Goal: Information Seeking & Learning: Learn about a topic

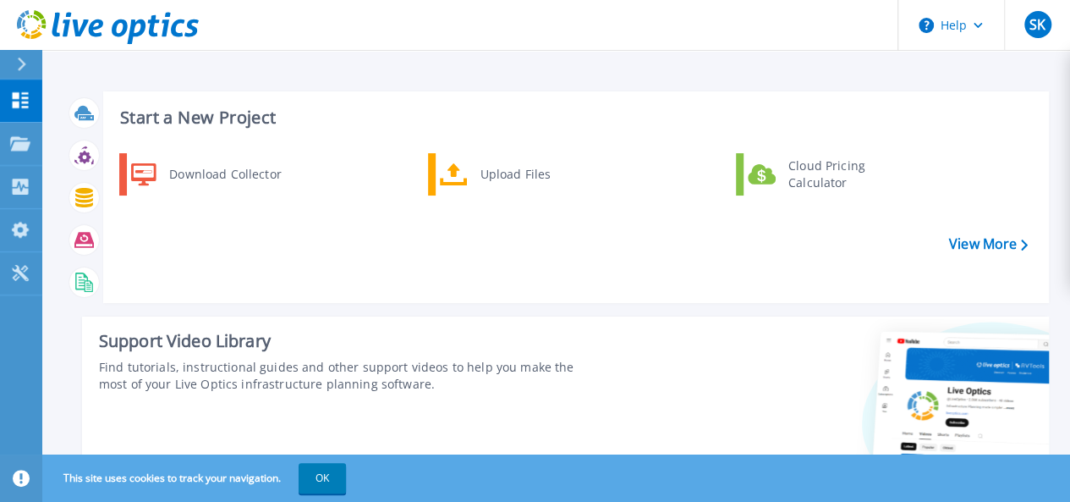
scroll to position [438, 0]
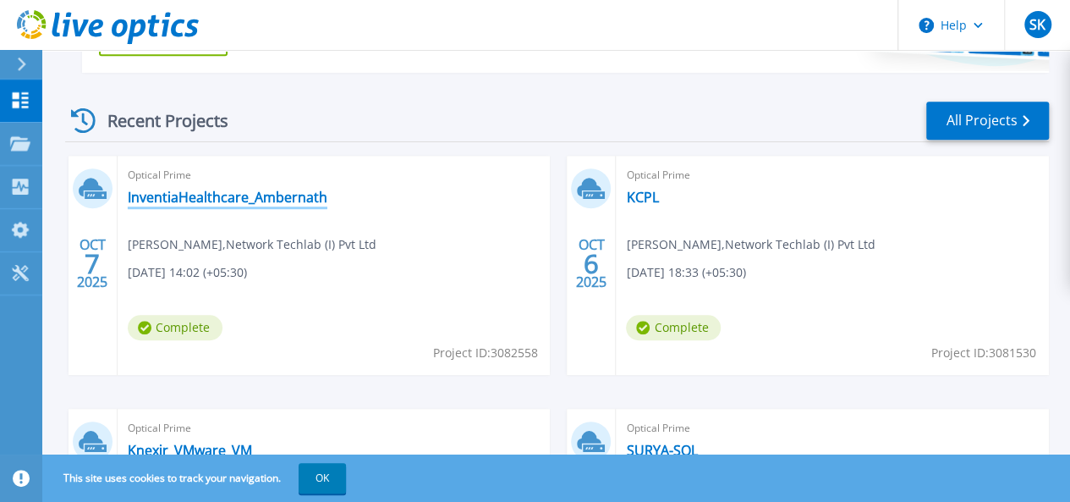
click at [244, 197] on link "InventiaHealthcare_Ambernath" at bounding box center [228, 197] width 200 height 17
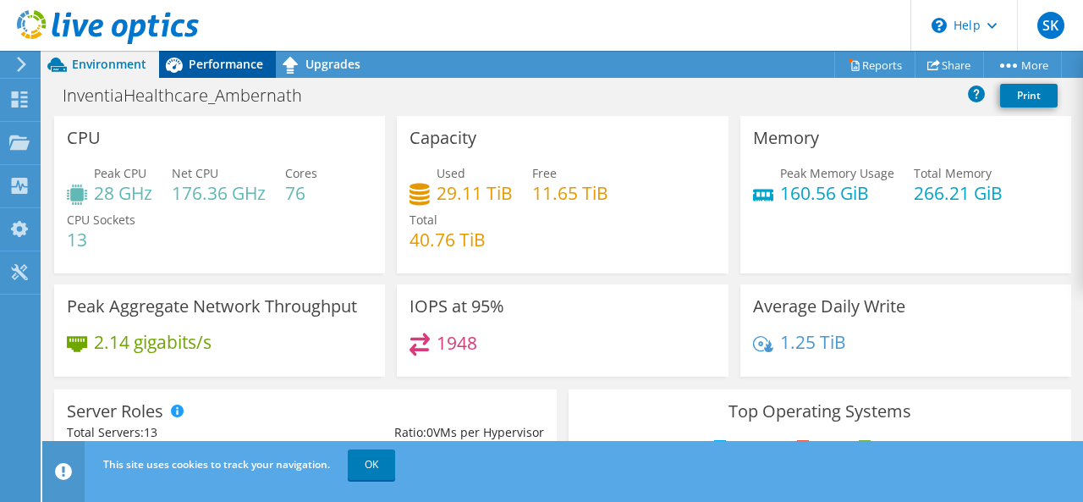
click at [213, 59] on span "Performance" at bounding box center [226, 64] width 74 height 16
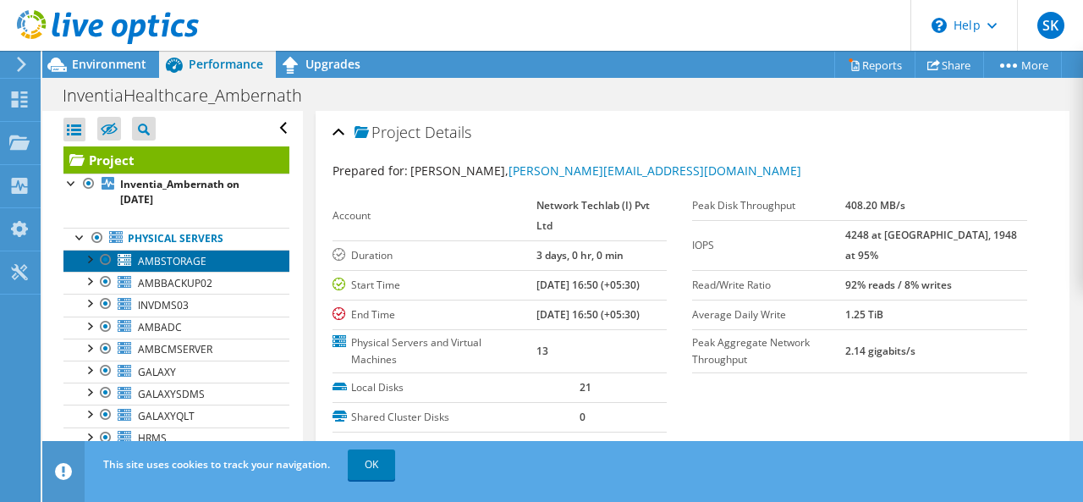
click at [169, 261] on span "AMBSTORAGE" at bounding box center [172, 261] width 69 height 14
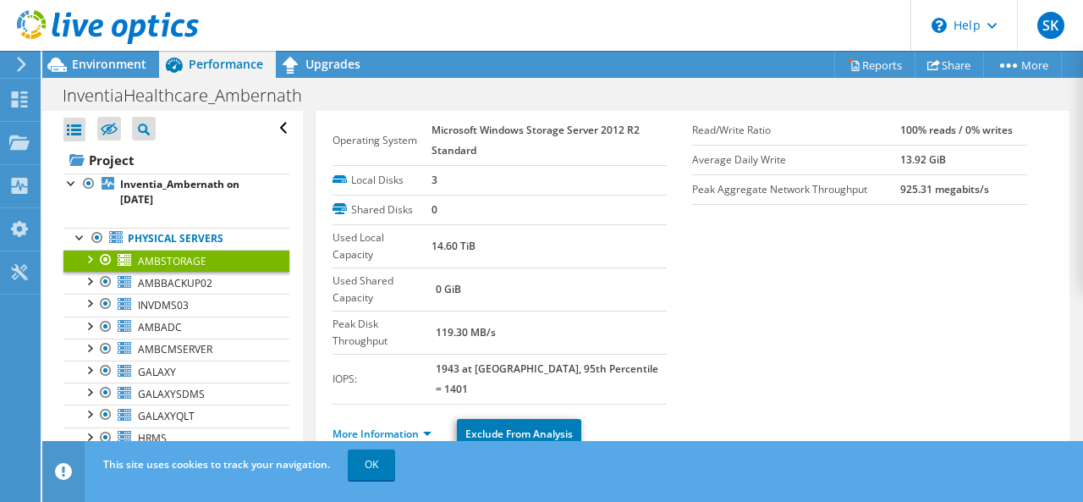
scroll to position [49, 0]
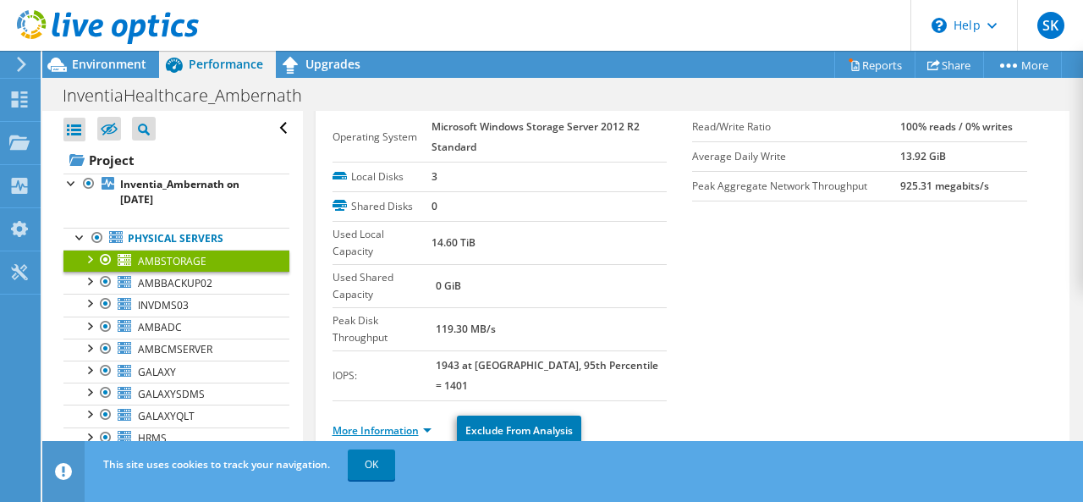
click at [420, 423] on link "More Information" at bounding box center [381, 430] width 99 height 14
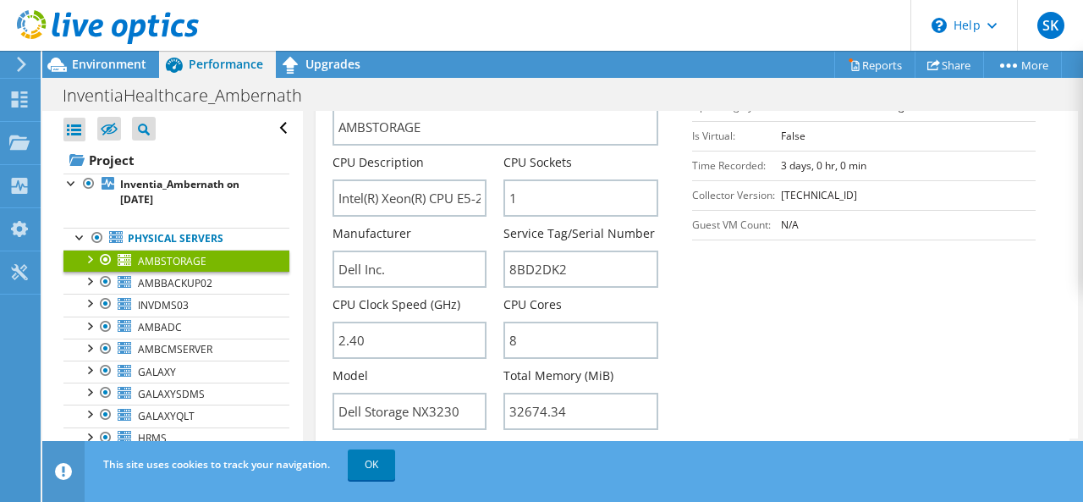
scroll to position [514, 0]
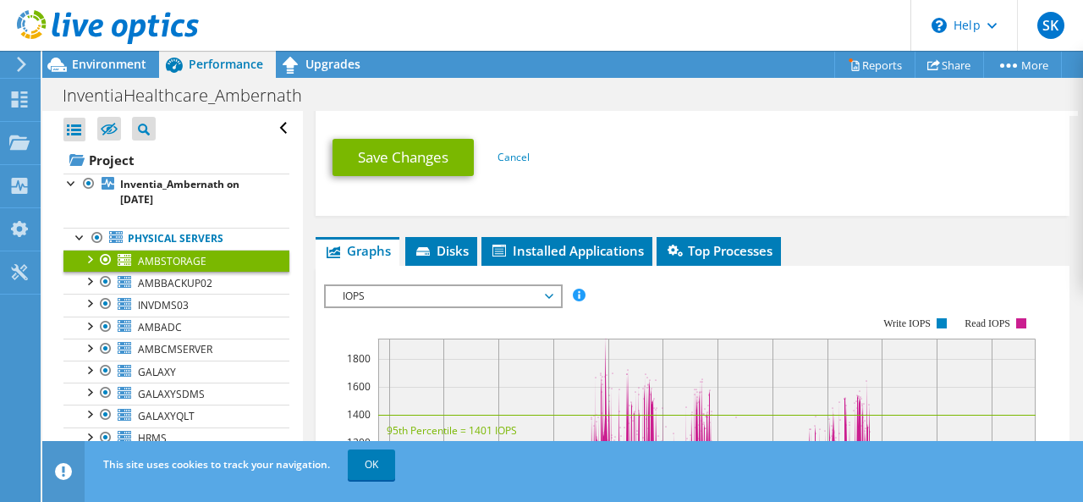
scroll to position [1184, 0]
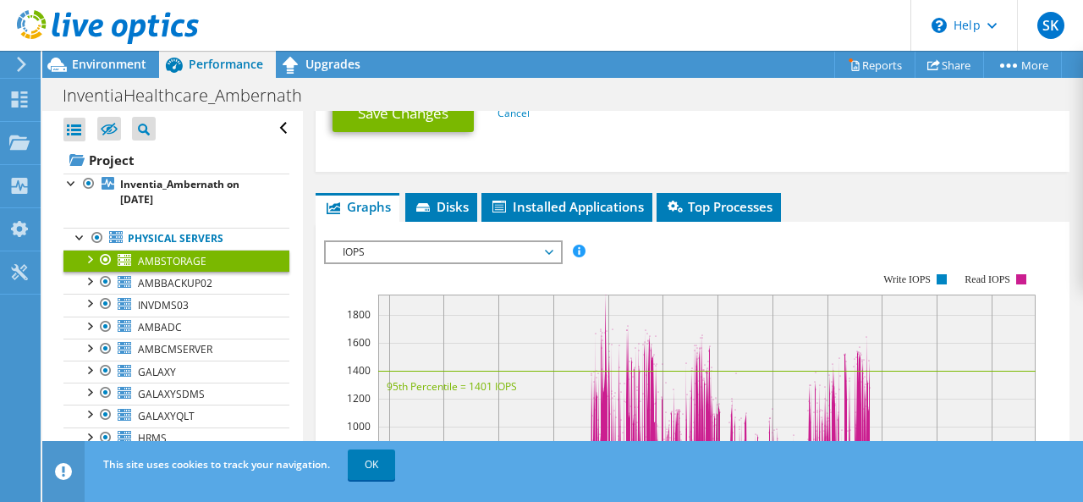
click at [1022, 352] on rect at bounding box center [706, 429] width 657 height 271
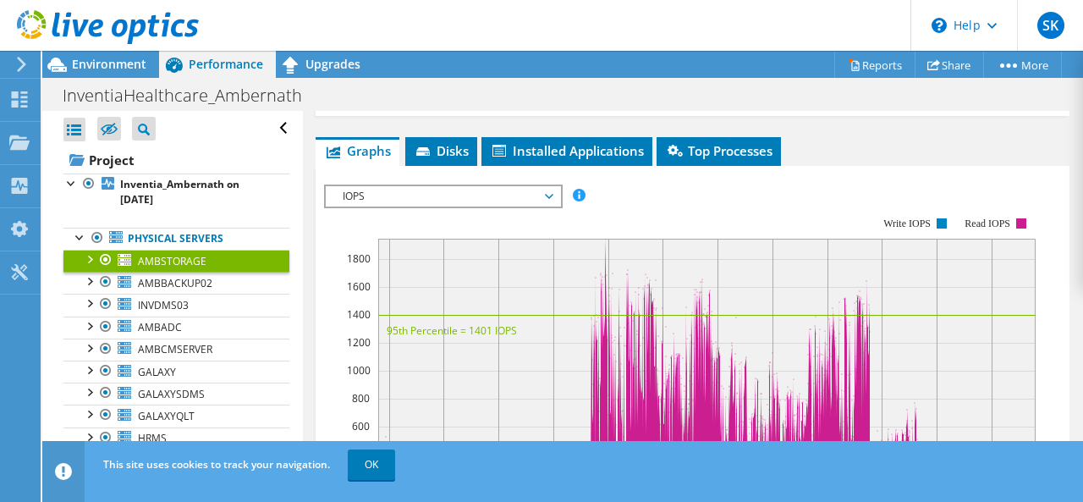
scroll to position [1253, 0]
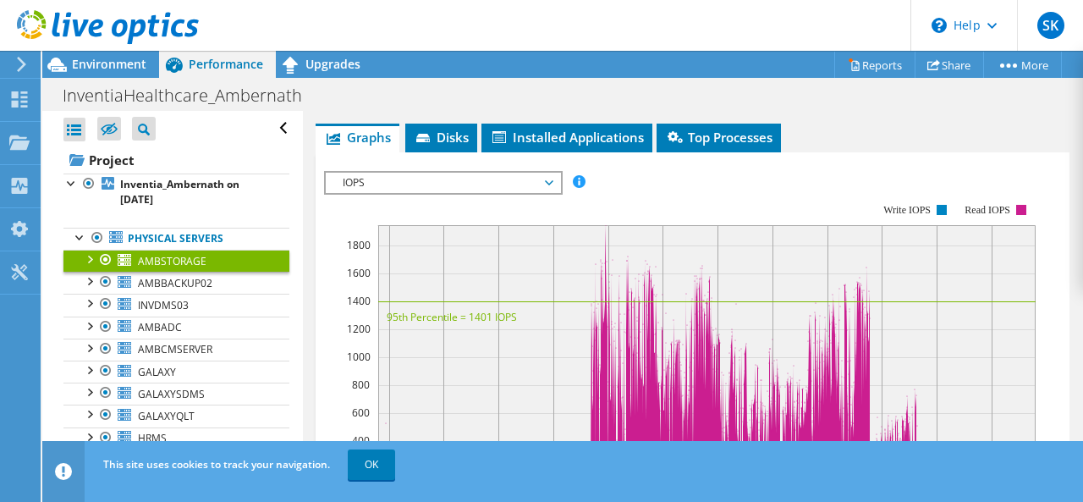
click at [459, 173] on span "IOPS" at bounding box center [442, 183] width 217 height 20
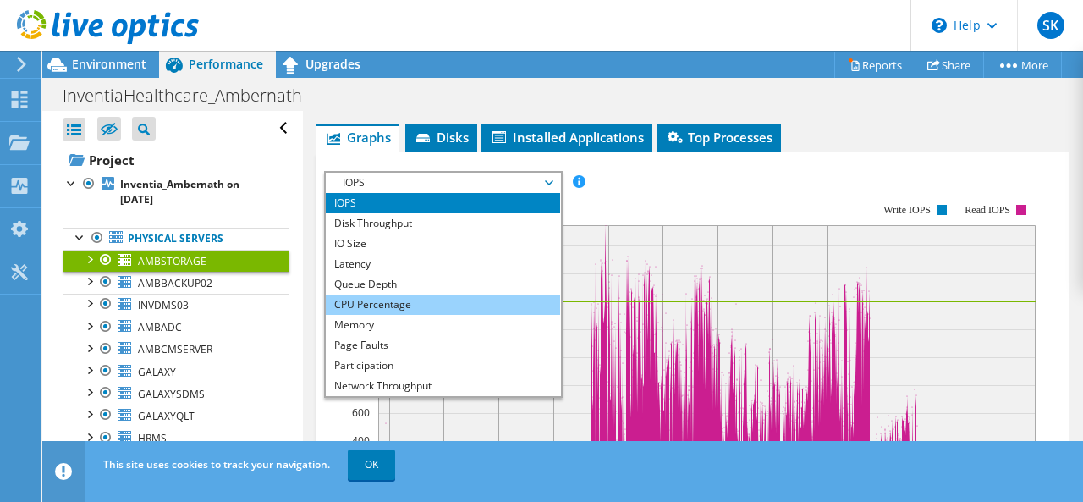
click at [394, 294] on li "CPU Percentage" at bounding box center [443, 304] width 234 height 20
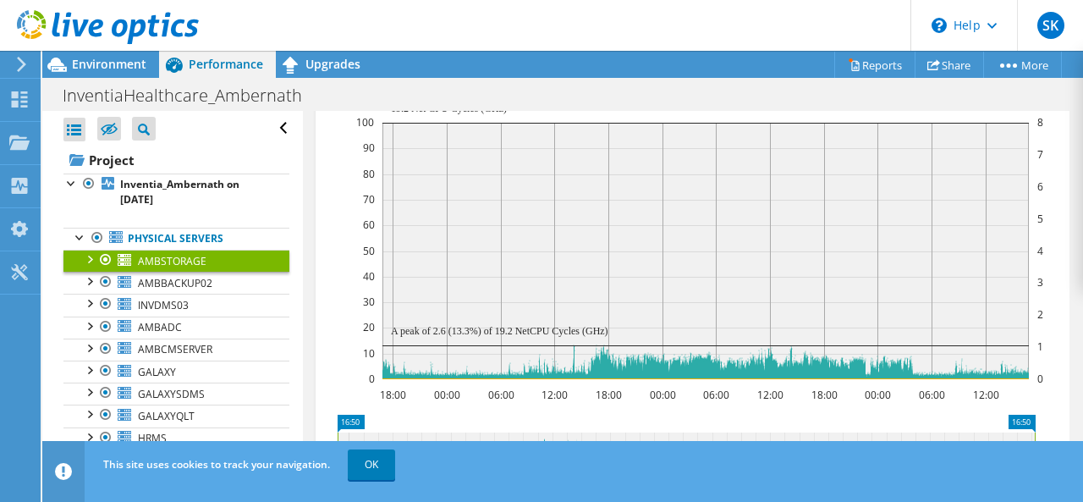
scroll to position [1377, 0]
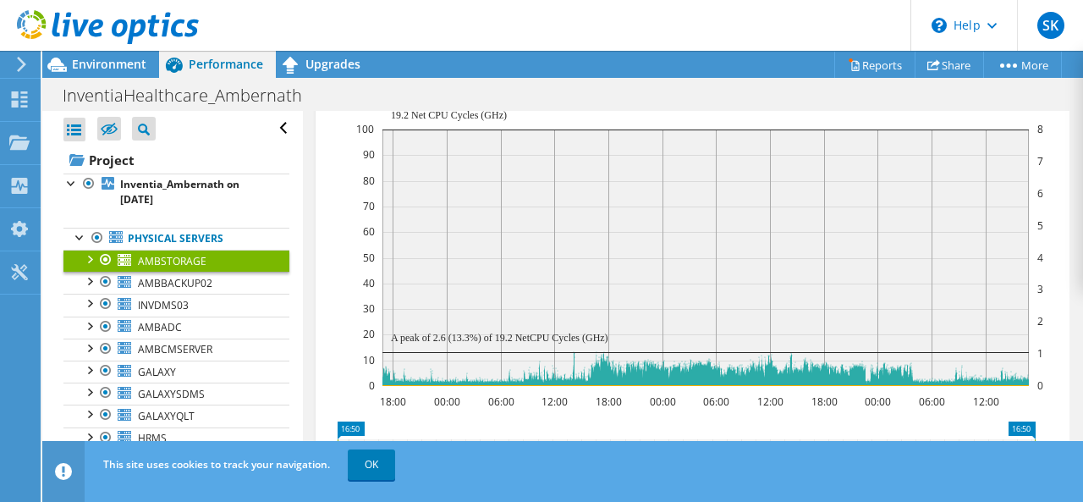
drag, startPoint x: 1067, startPoint y: 367, endPoint x: 1072, endPoint y: 359, distance: 9.5
click at [1072, 359] on article "AMBSTORAGE Details Operating System Microsoft Windows Storage Server 2012 R2 St…" at bounding box center [693, 290] width 781 height 358
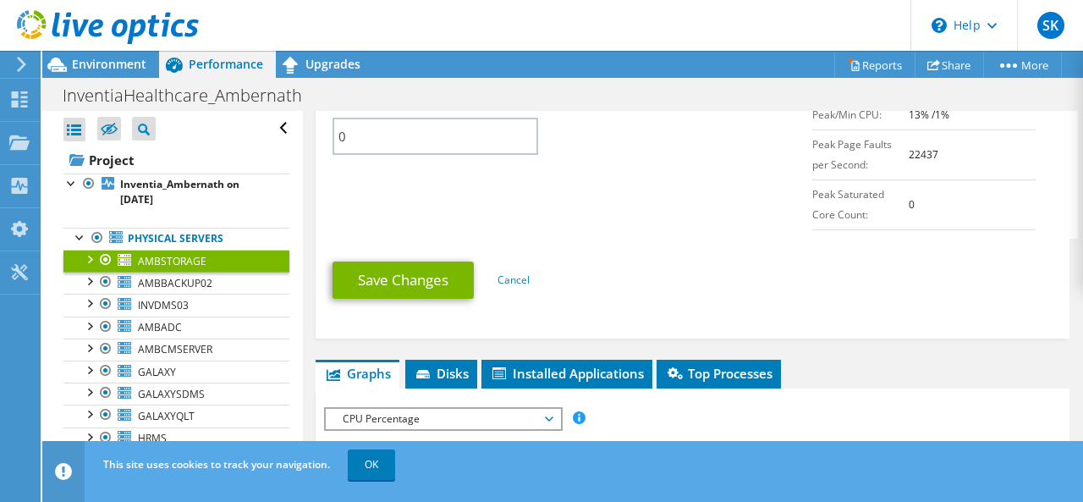
scroll to position [970, 0]
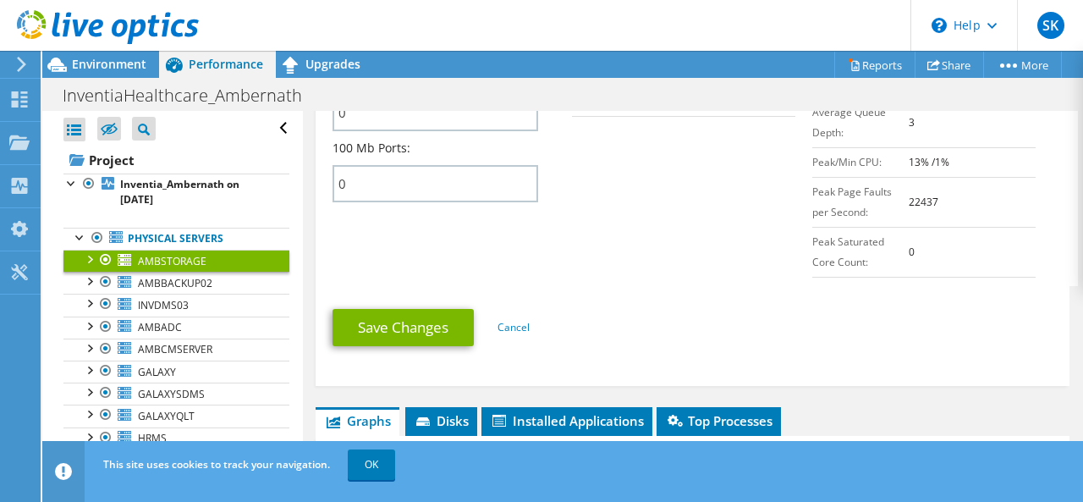
click at [492, 456] on span "CPU Percentage" at bounding box center [442, 466] width 217 height 20
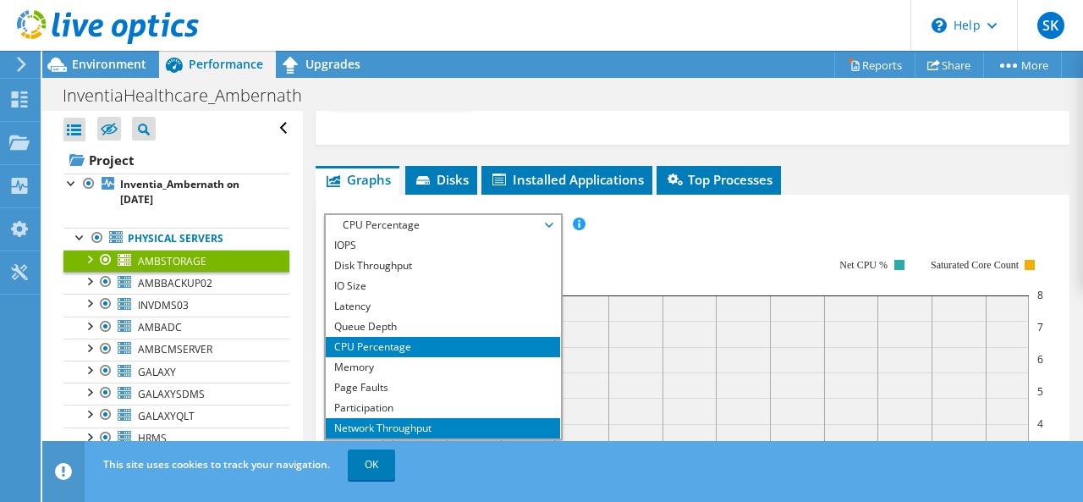
scroll to position [1225, 0]
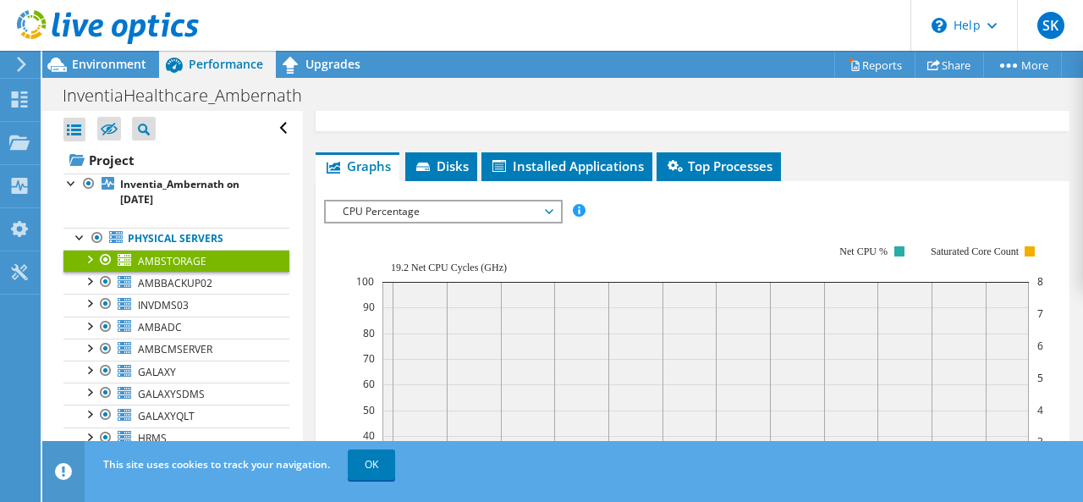
click at [553, 201] on span "CPU Percentage" at bounding box center [443, 211] width 234 height 20
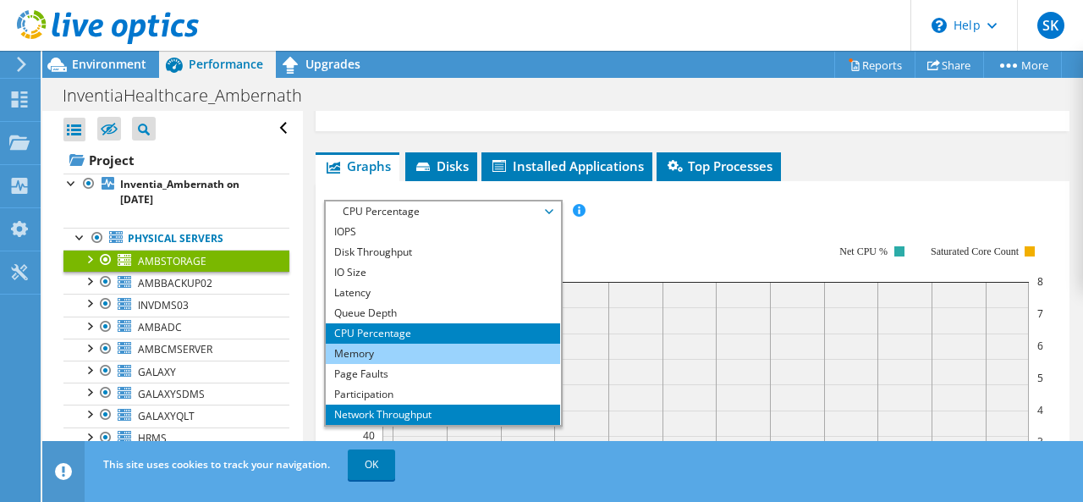
click at [422, 343] on li "Memory" at bounding box center [443, 353] width 234 height 20
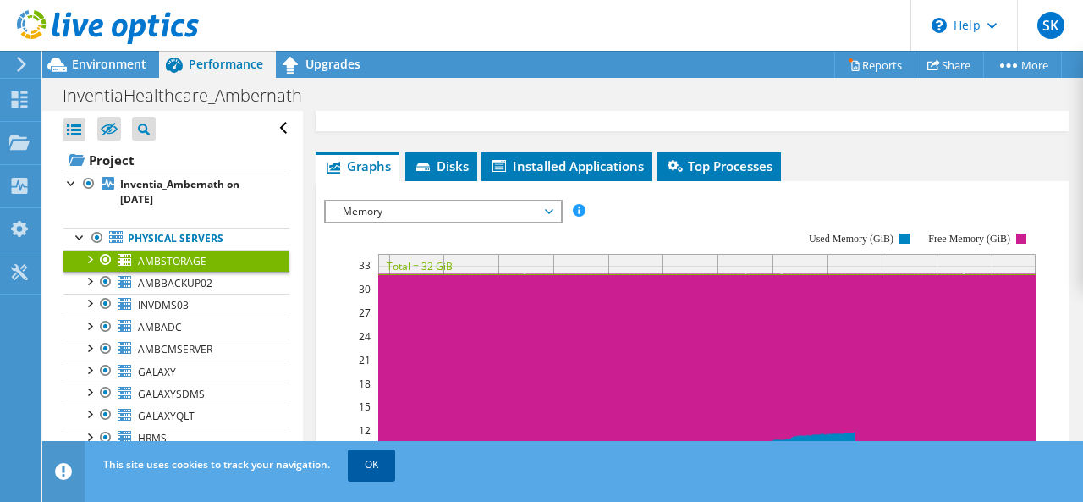
click at [363, 453] on link "OK" at bounding box center [371, 464] width 47 height 30
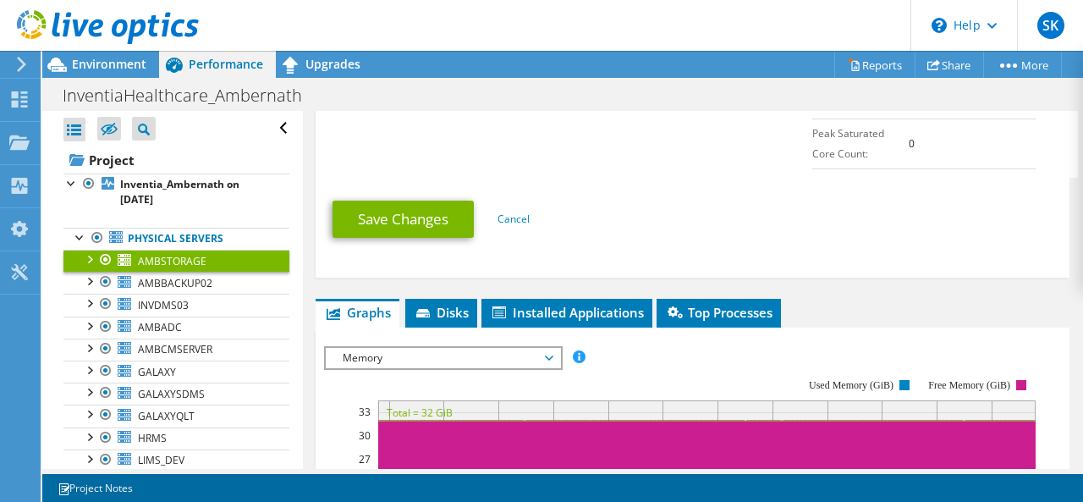
scroll to position [1105, 0]
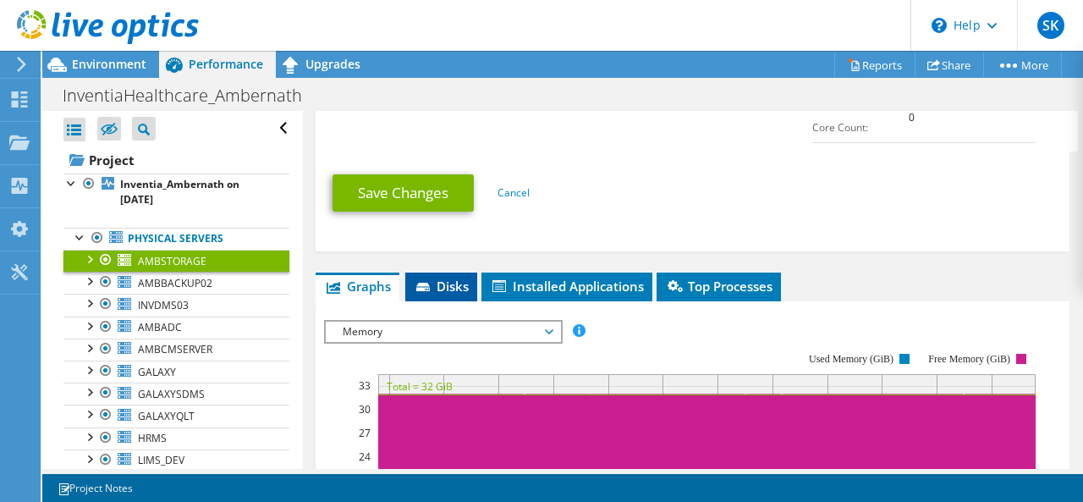
click at [459, 277] on span "Disks" at bounding box center [441, 285] width 55 height 17
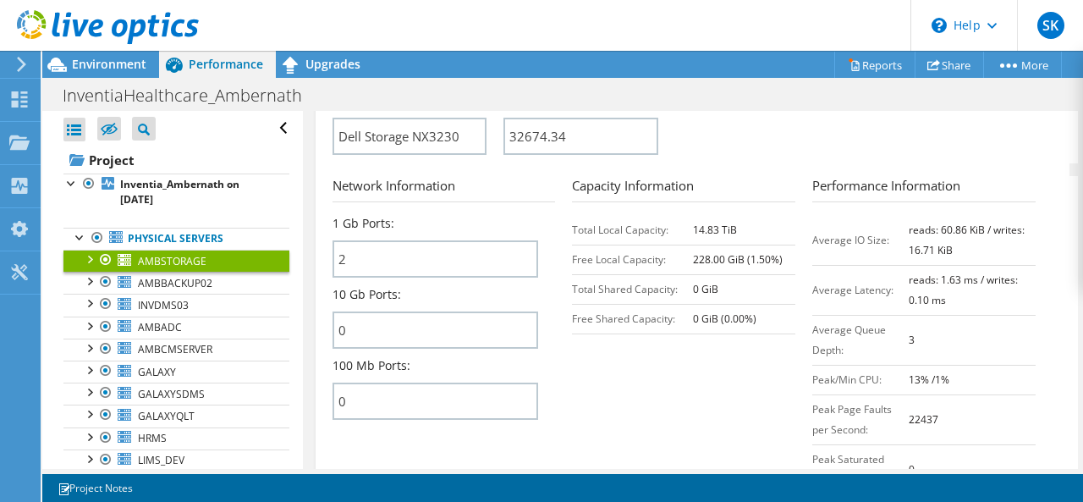
scroll to position [526, 0]
